Goal: Information Seeking & Learning: Learn about a topic

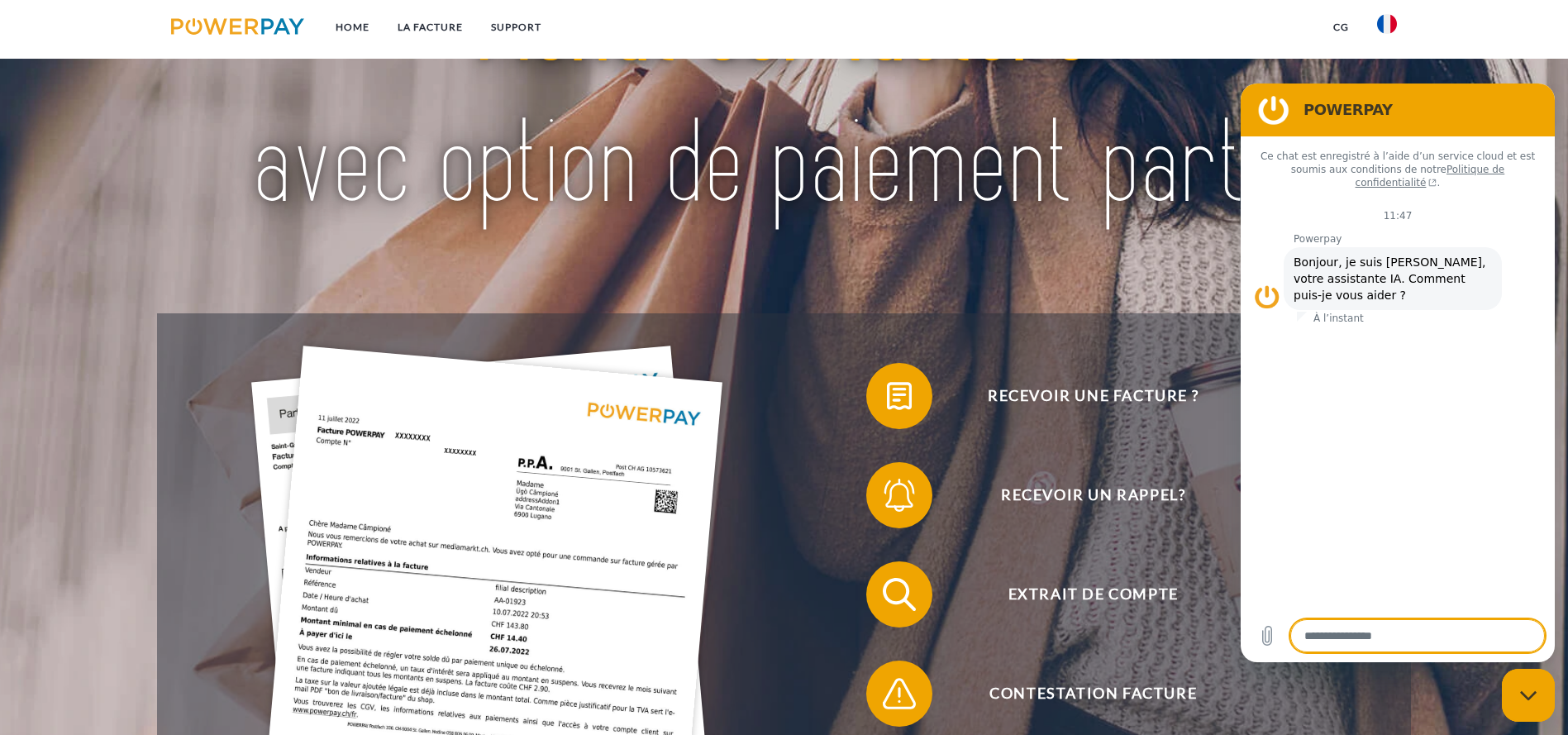
scroll to position [165, 0]
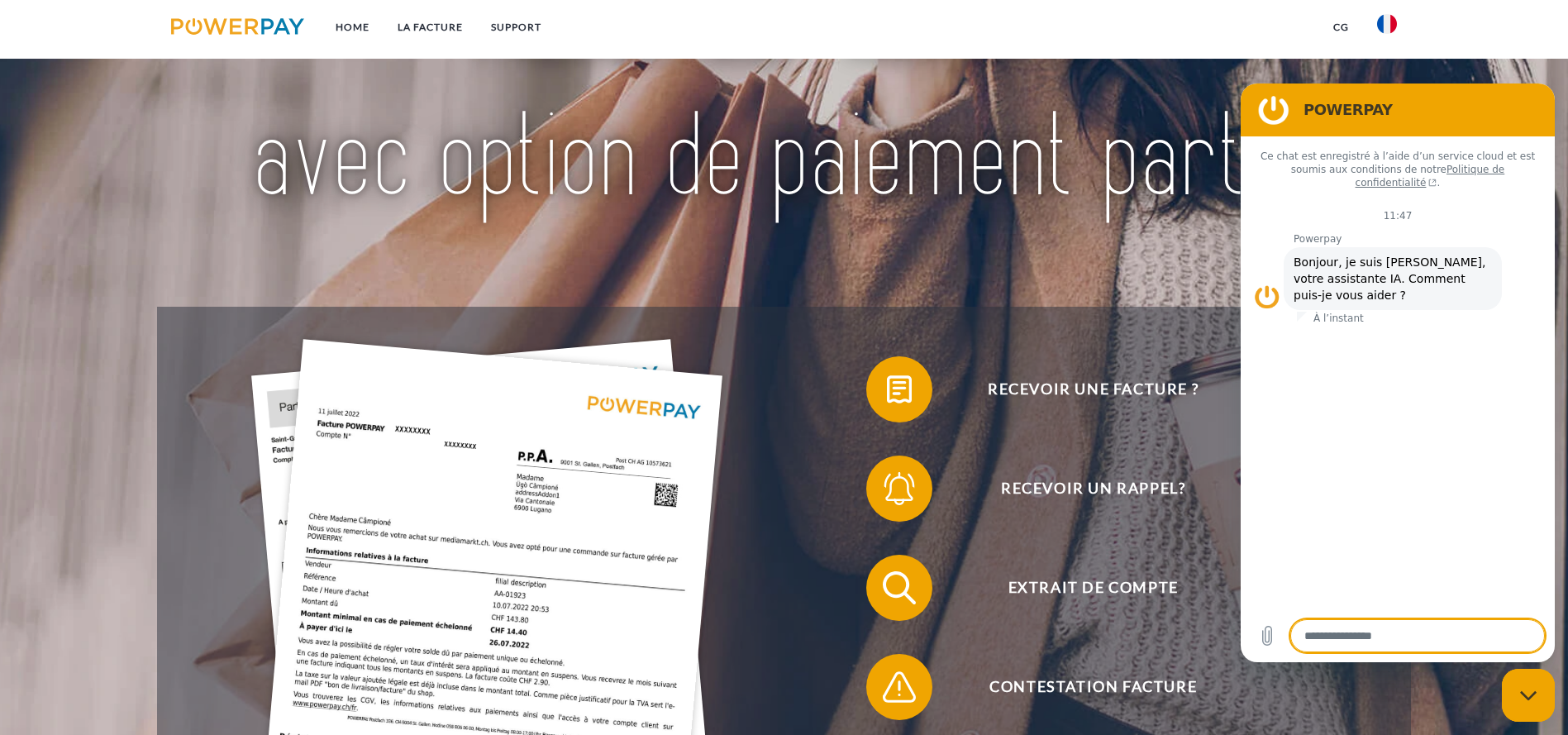
click at [909, 220] on img at bounding box center [784, 89] width 1105 height 360
click at [1069, 255] on img at bounding box center [784, 89] width 1105 height 360
click at [1526, 703] on div "Fermer la fenêtre de messagerie" at bounding box center [1528, 695] width 49 height 49
type textarea "*"
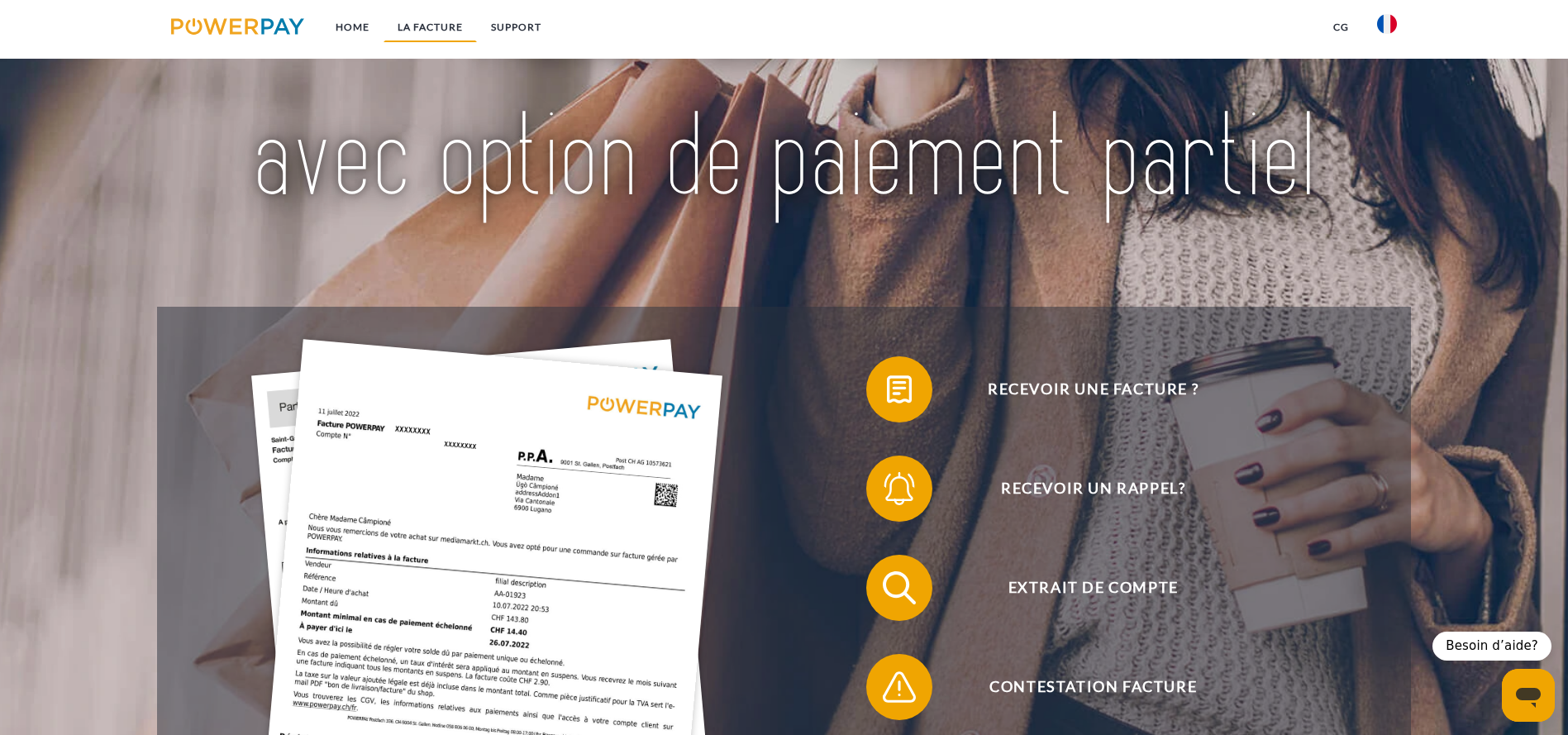
click at [437, 26] on link "LA FACTURE" at bounding box center [430, 27] width 93 height 30
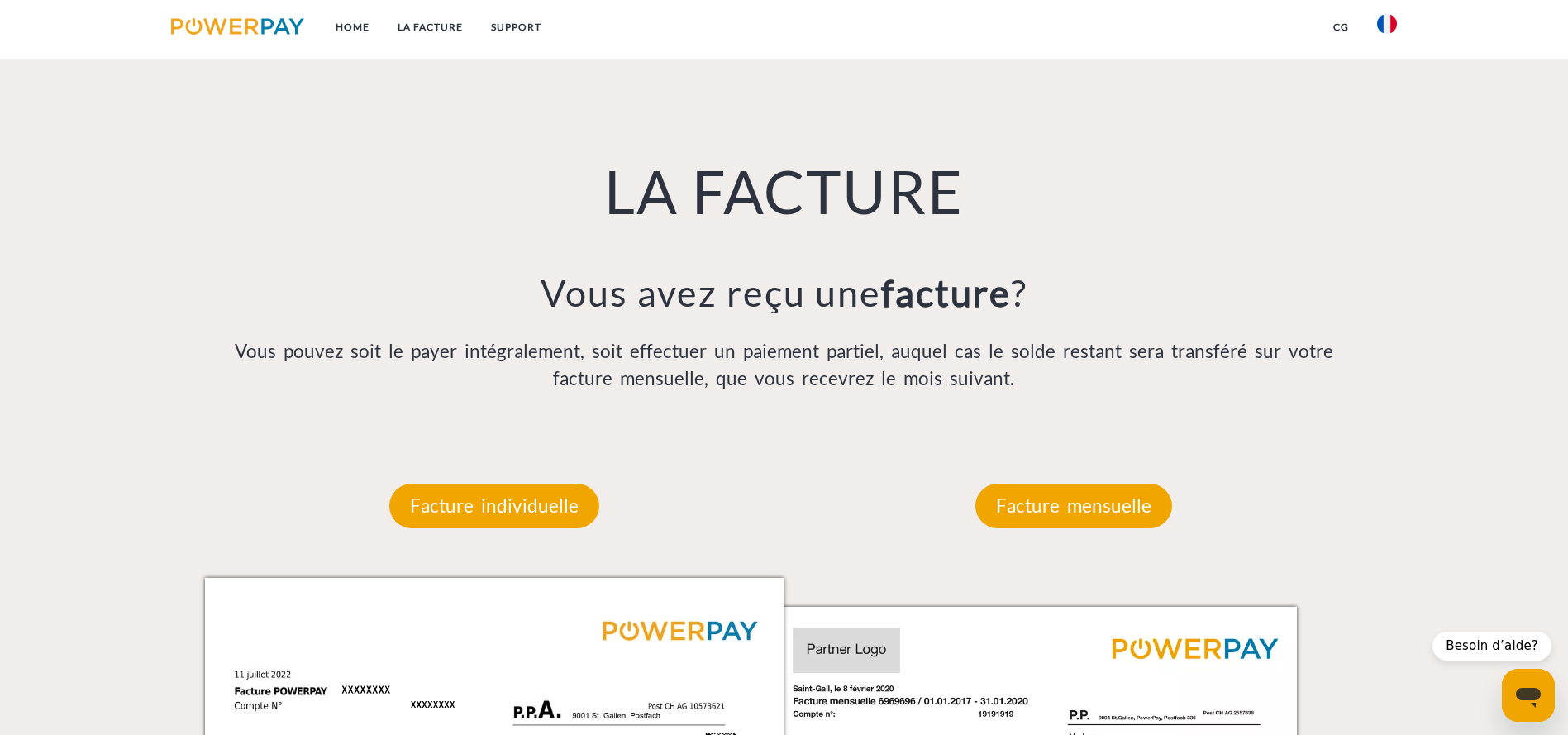
scroll to position [1239, 0]
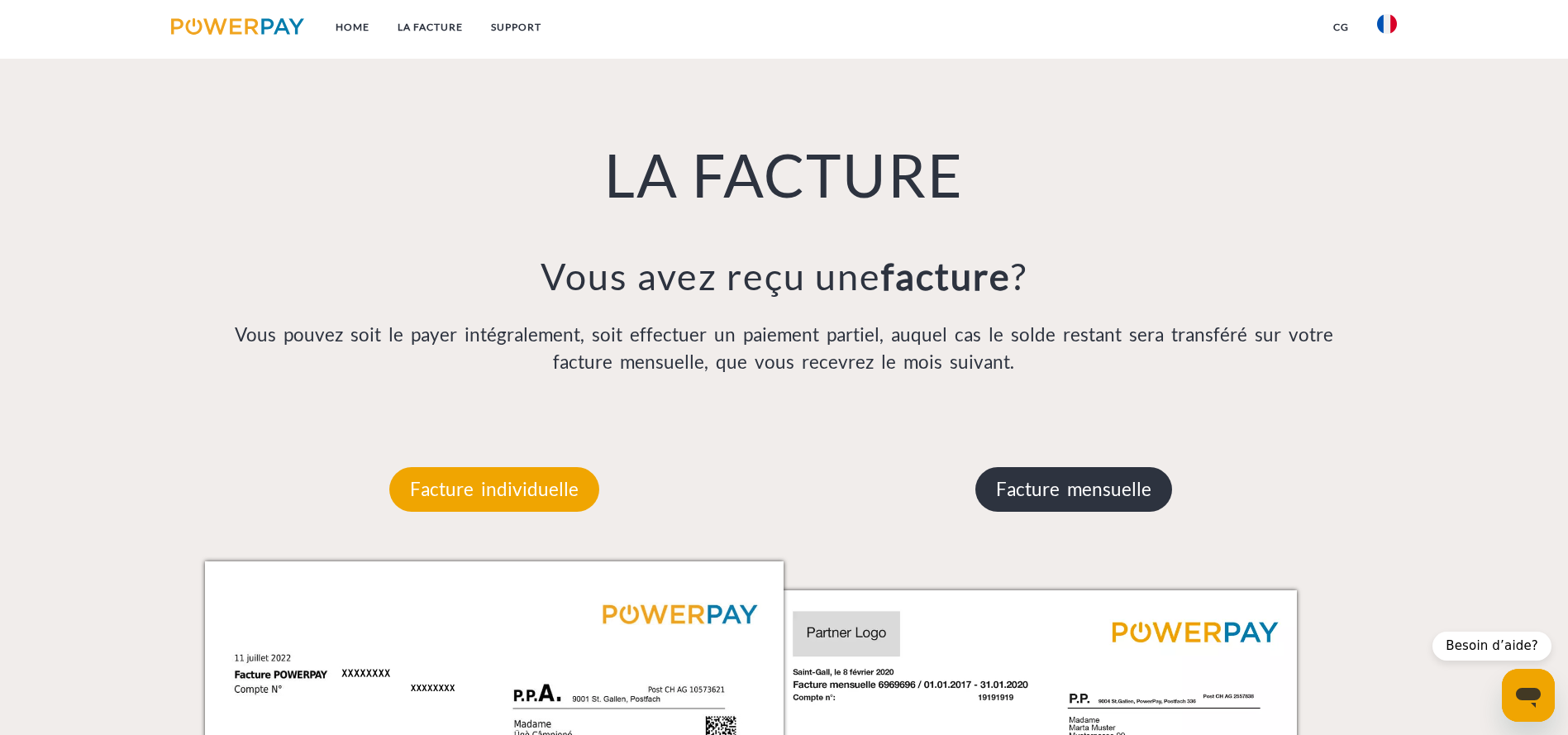
click at [1048, 467] on p "Facture mensuelle" at bounding box center [1073, 489] width 196 height 45
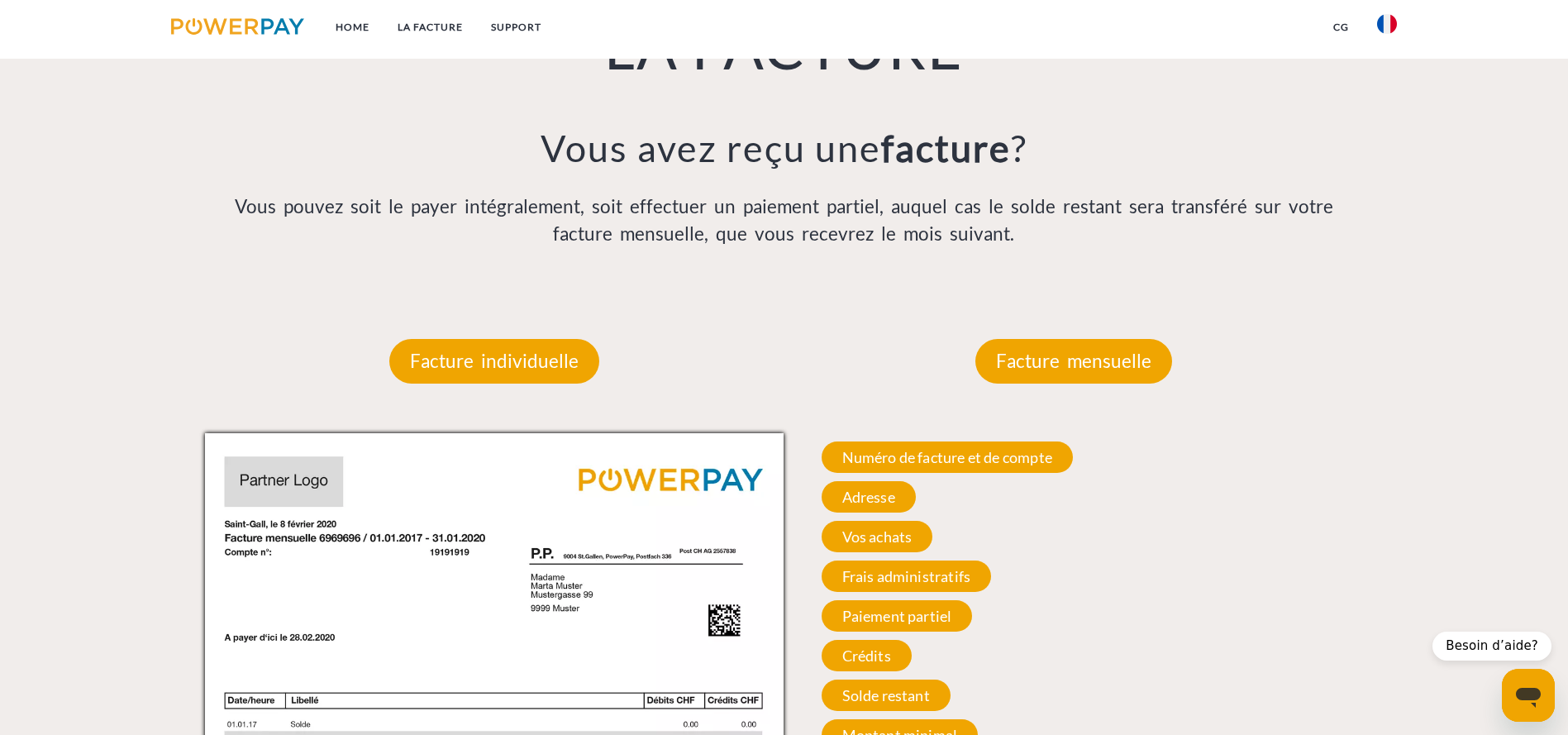
scroll to position [1344, 0]
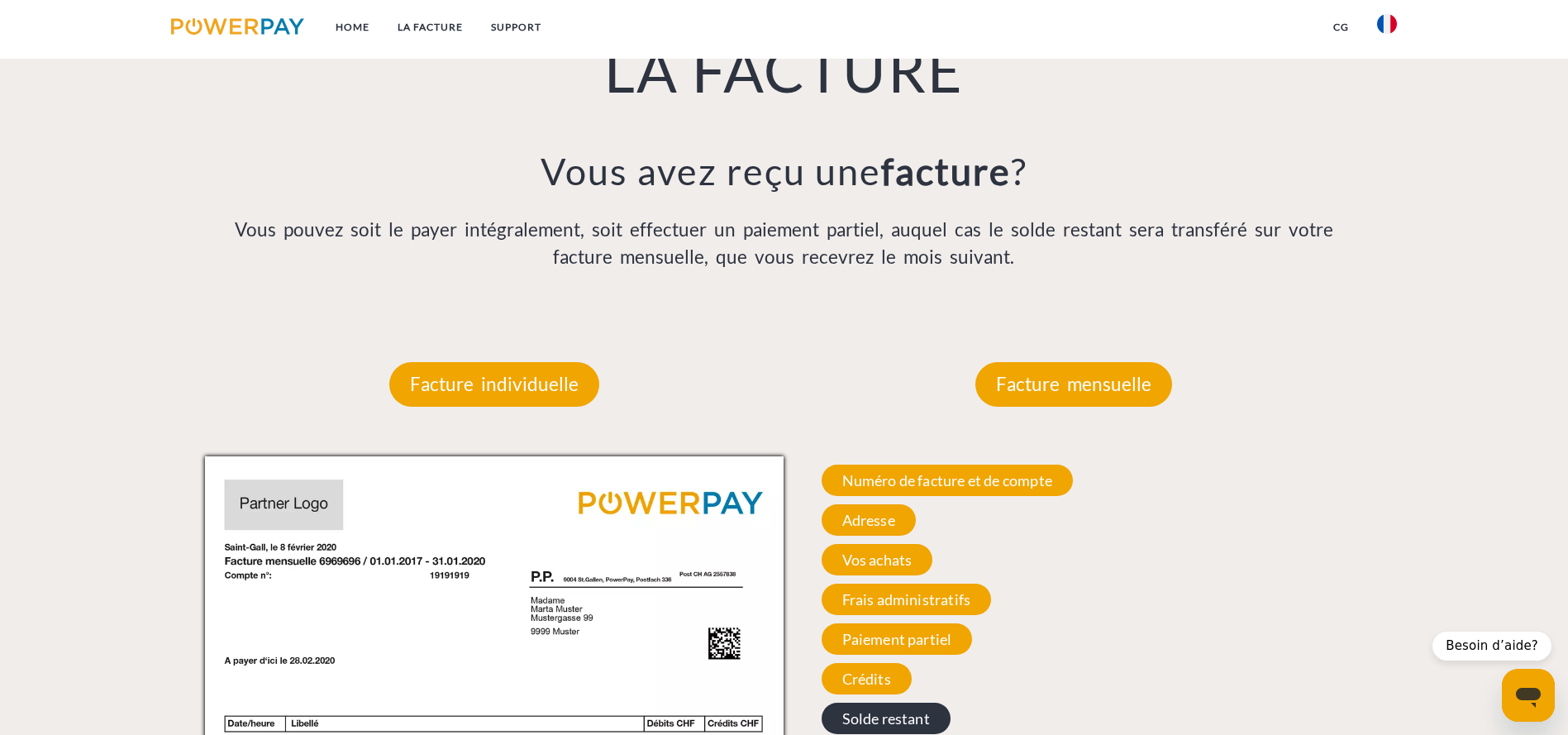
click at [886, 703] on span "Solde restant" at bounding box center [887, 718] width 129 height 31
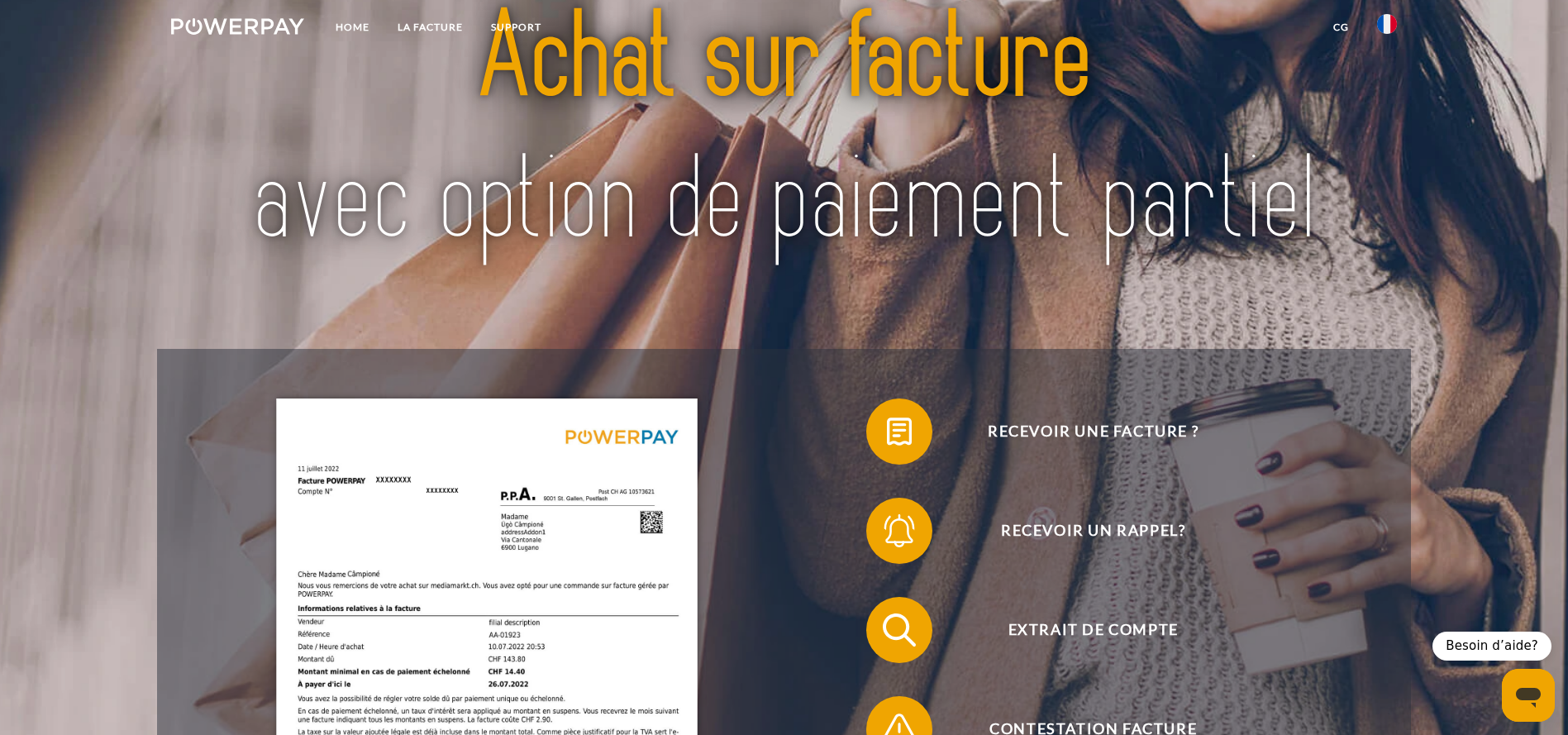
scroll to position [0, 0]
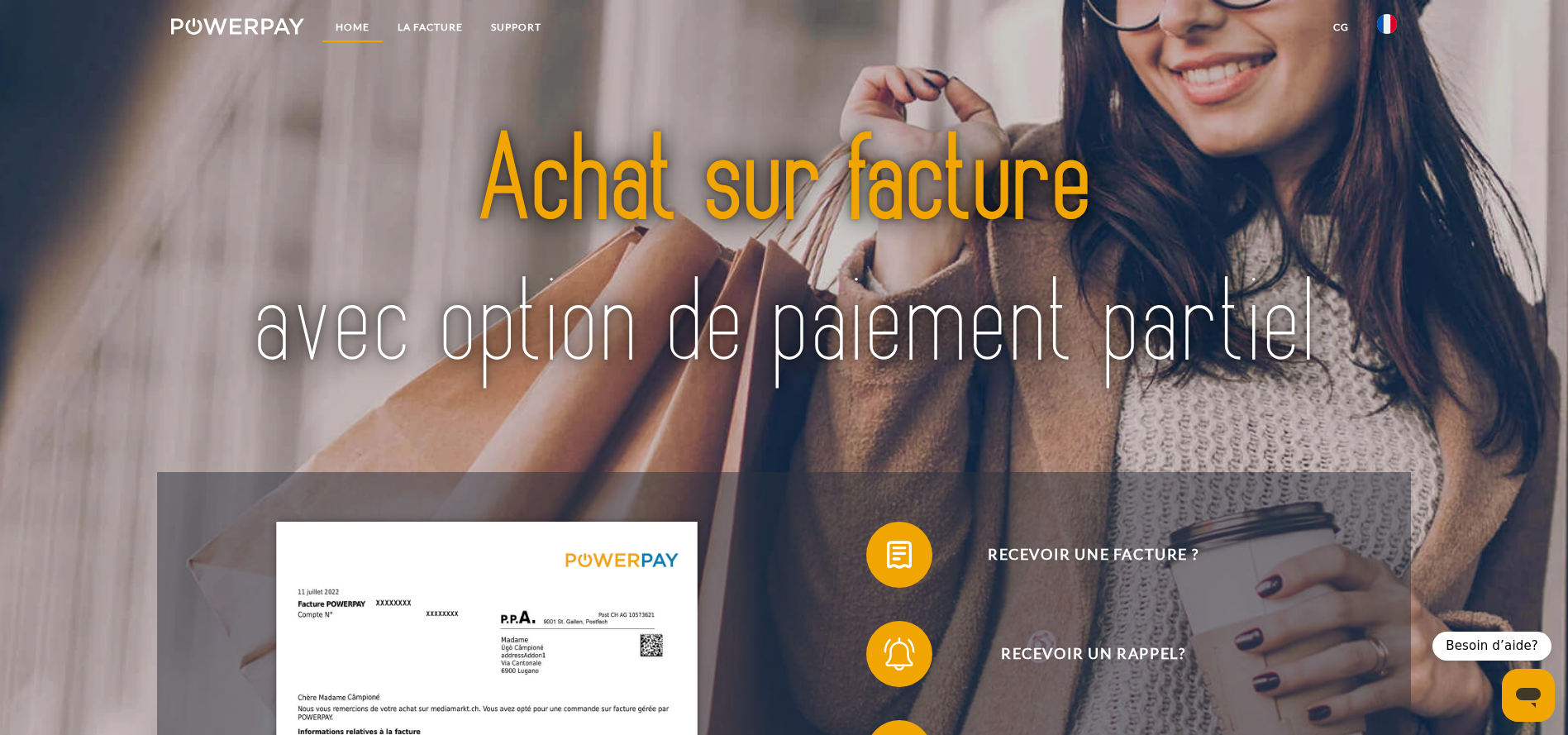
click at [344, 25] on link "Home" at bounding box center [352, 27] width 62 height 30
click at [425, 23] on link "LA FACTURE" at bounding box center [430, 27] width 93 height 30
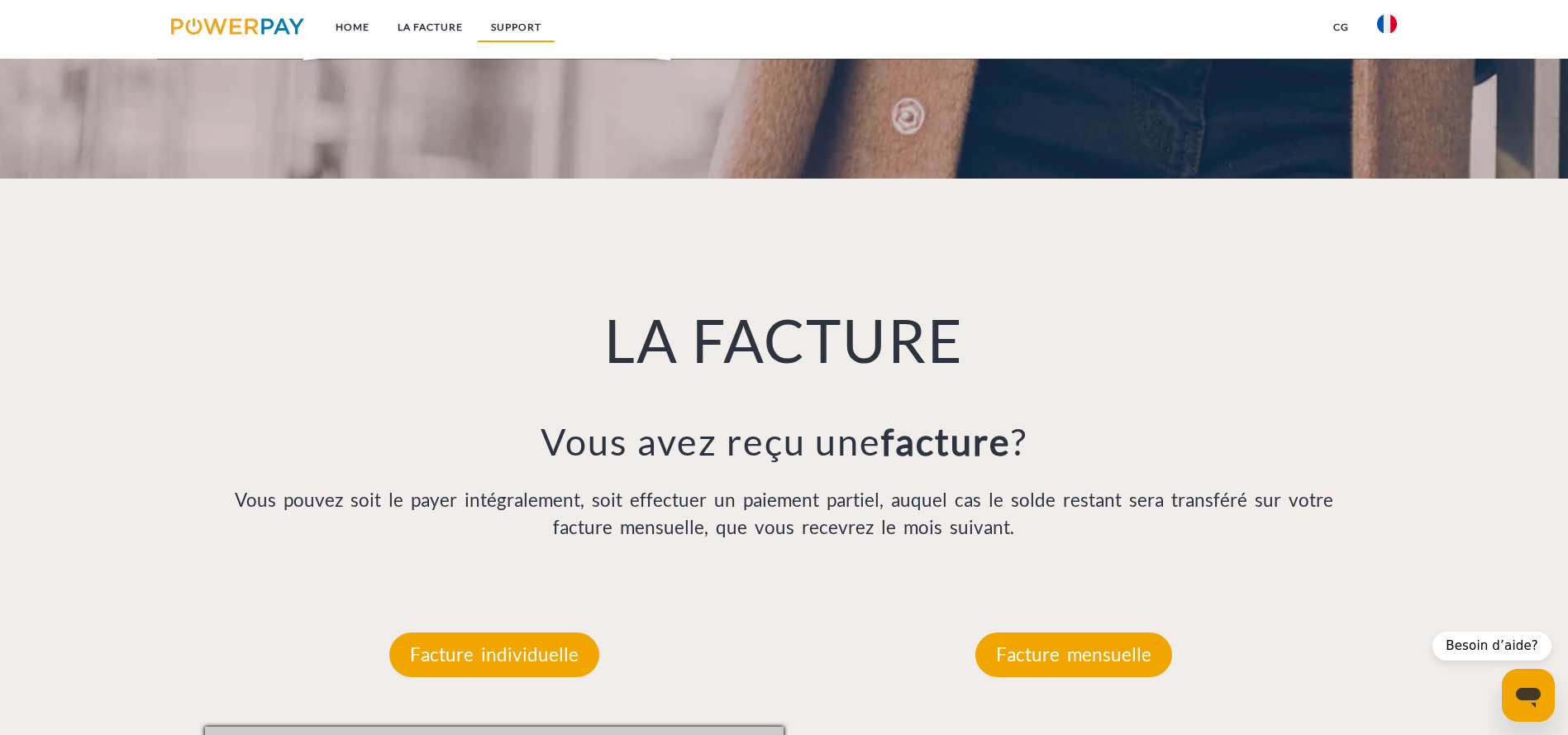
click at [533, 31] on link "Support" at bounding box center [516, 27] width 79 height 30
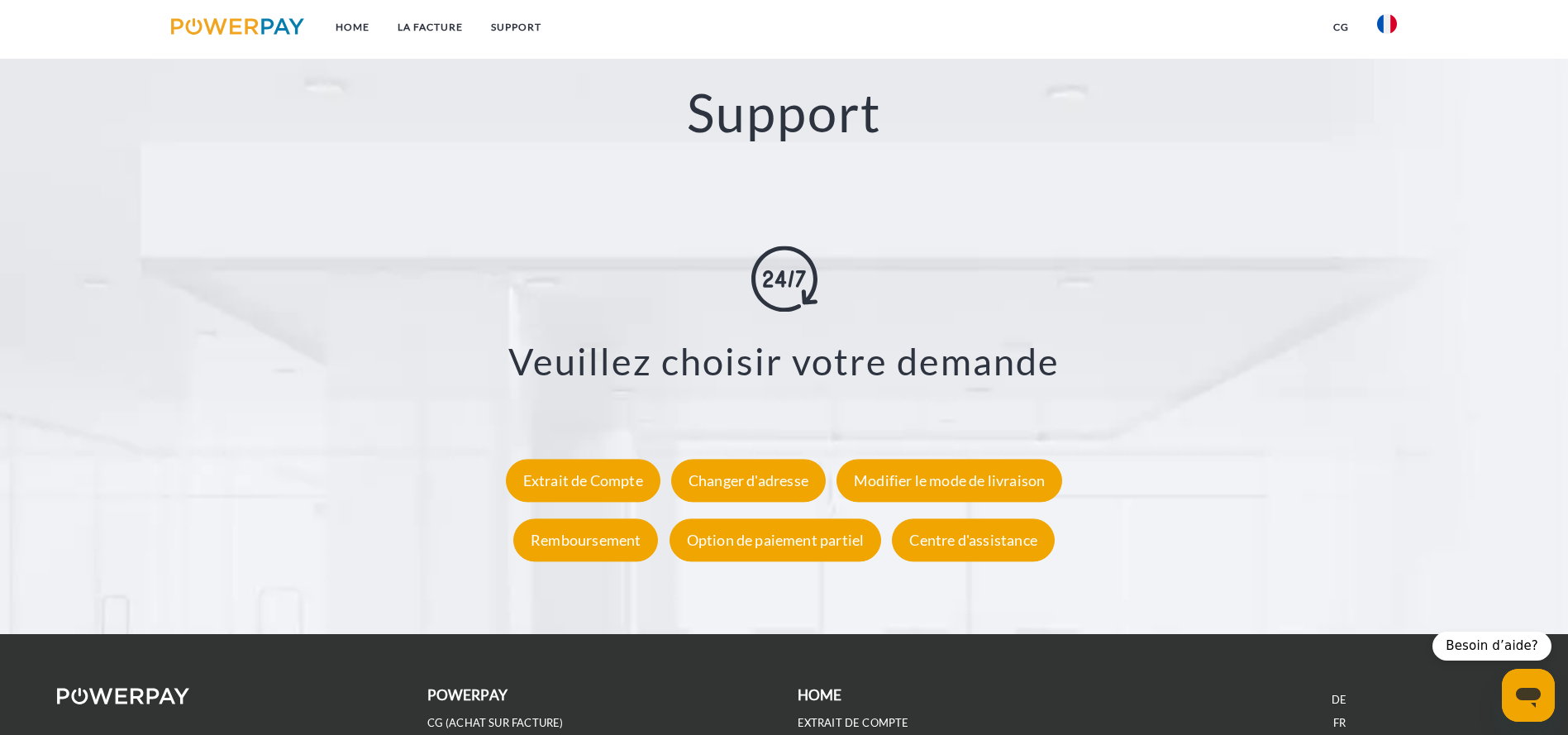
scroll to position [3080, 0]
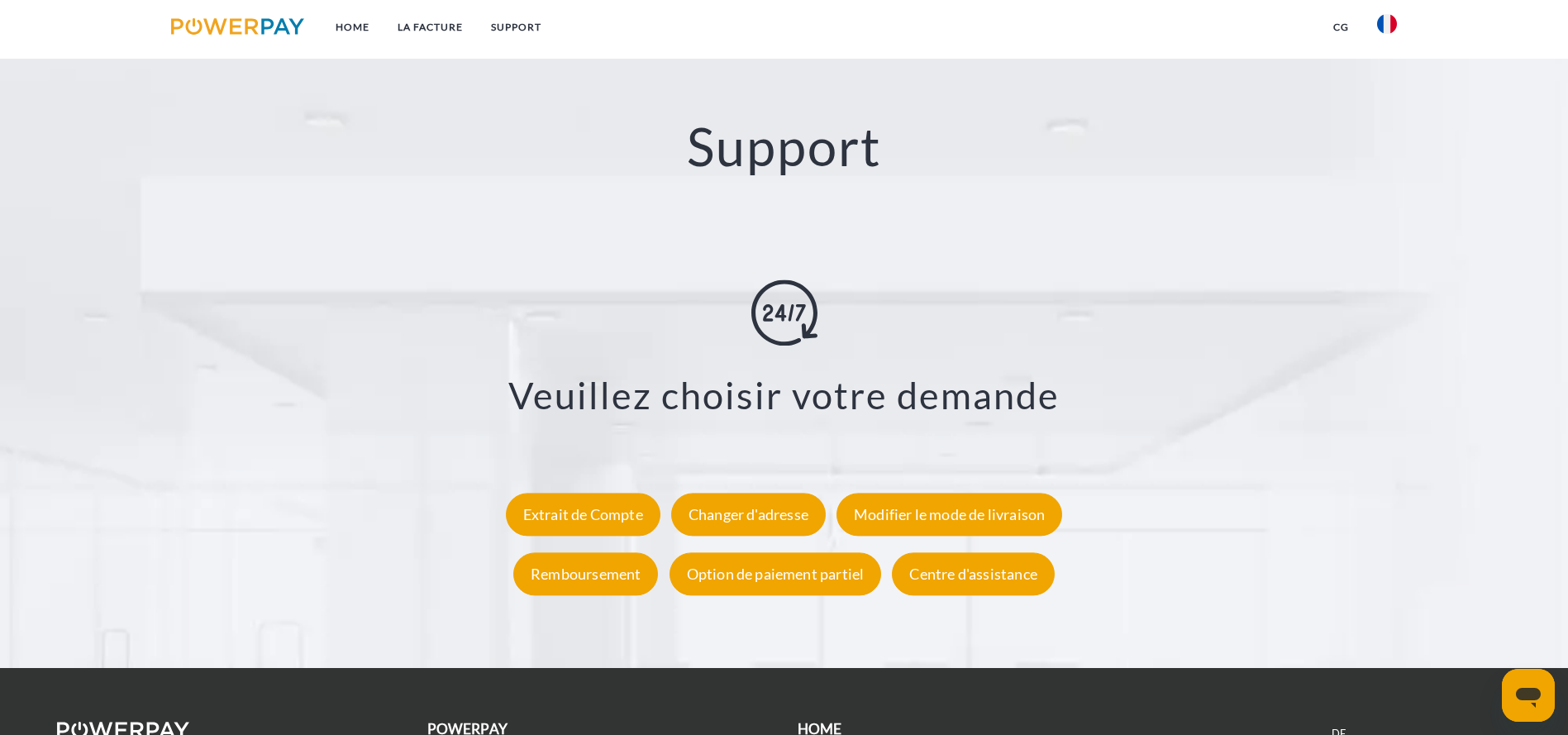
scroll to position [3058, 0]
